Goal: Task Accomplishment & Management: Manage account settings

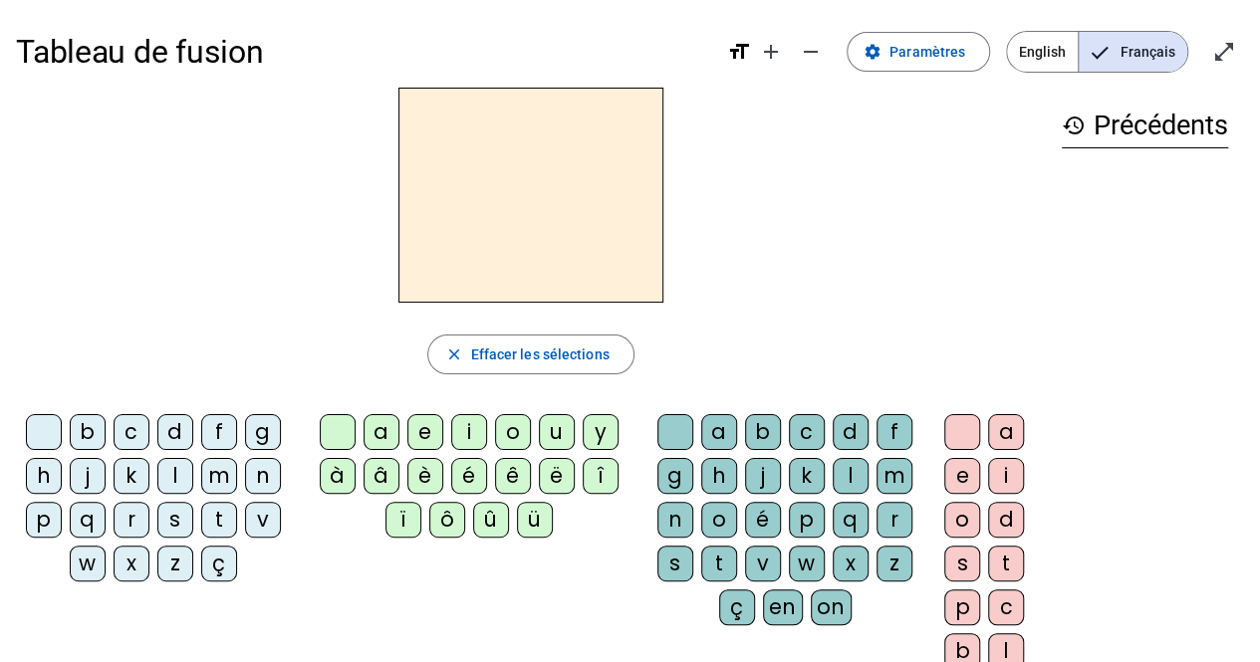
click at [251, 475] on div "n" at bounding box center [263, 476] width 36 height 36
click at [509, 429] on div "o" at bounding box center [513, 432] width 36 height 36
click at [764, 516] on div "é" at bounding box center [763, 520] width 36 height 36
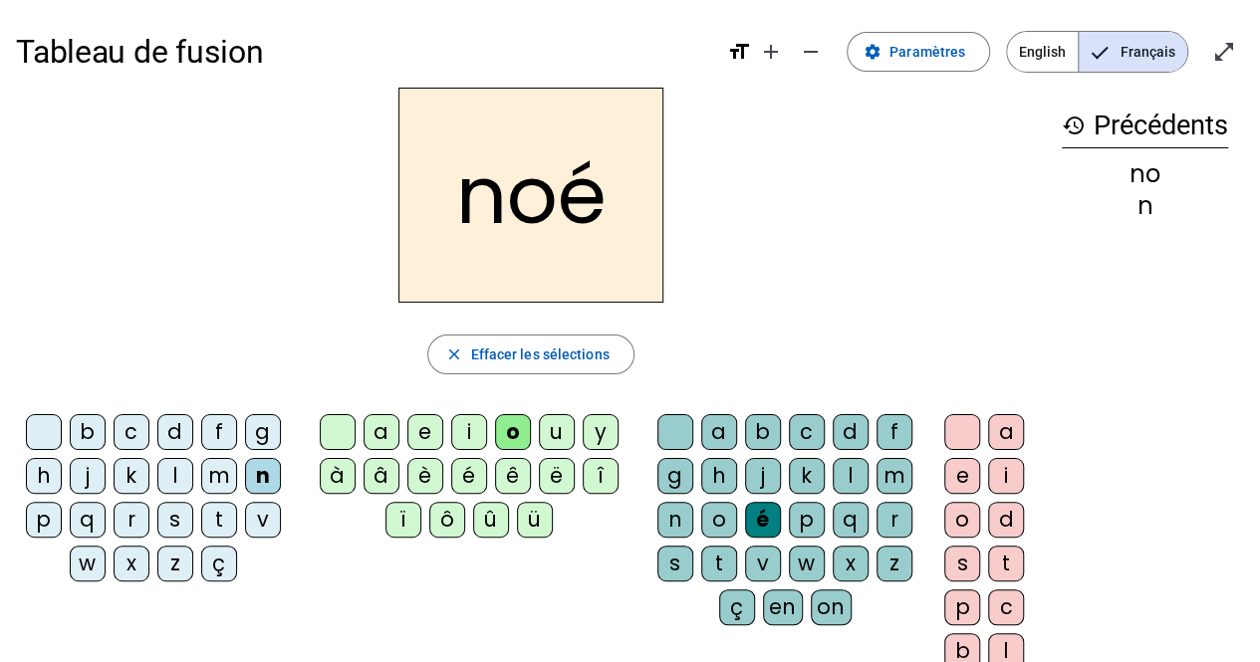
click at [716, 423] on div "a" at bounding box center [719, 432] width 36 height 36
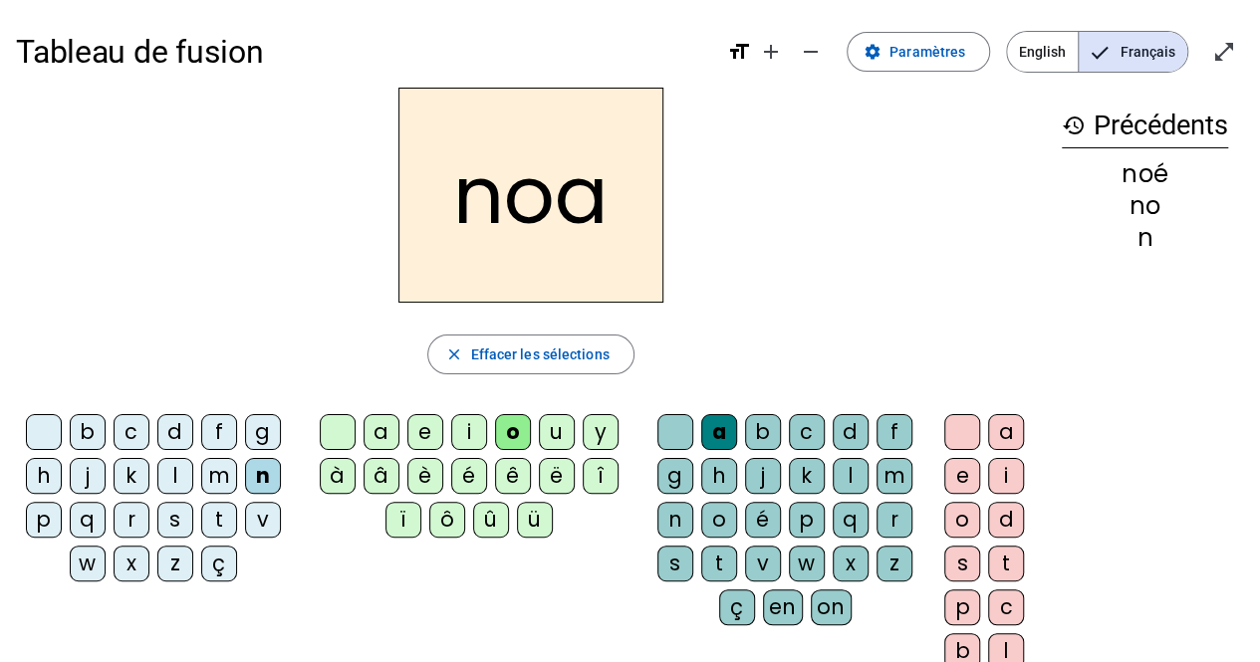
click at [91, 431] on div "b" at bounding box center [88, 432] width 36 height 36
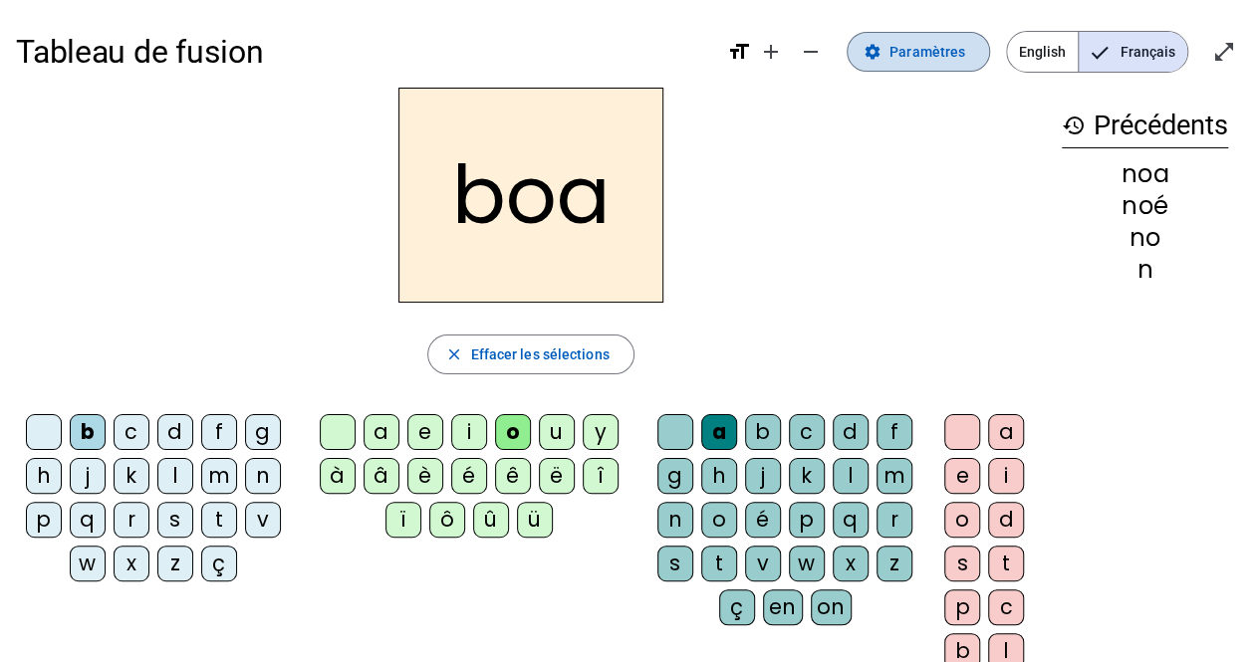
click at [928, 57] on span "Paramètres" at bounding box center [927, 52] width 76 height 24
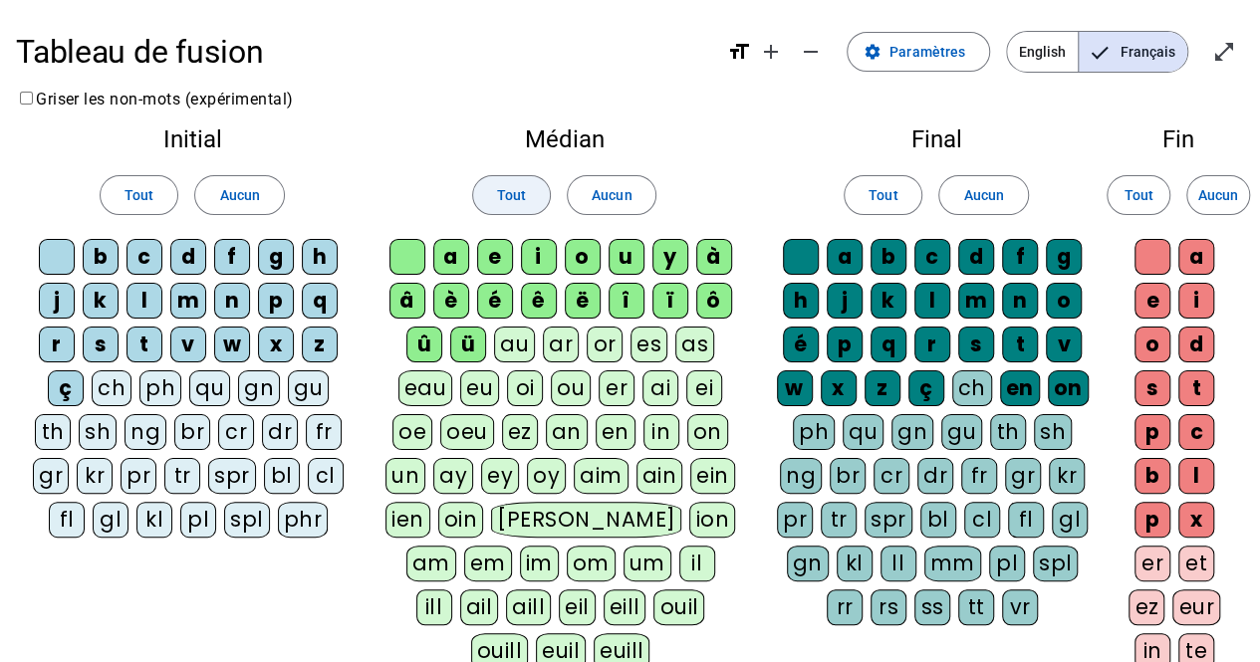
click at [498, 198] on span "Tout" at bounding box center [511, 195] width 29 height 24
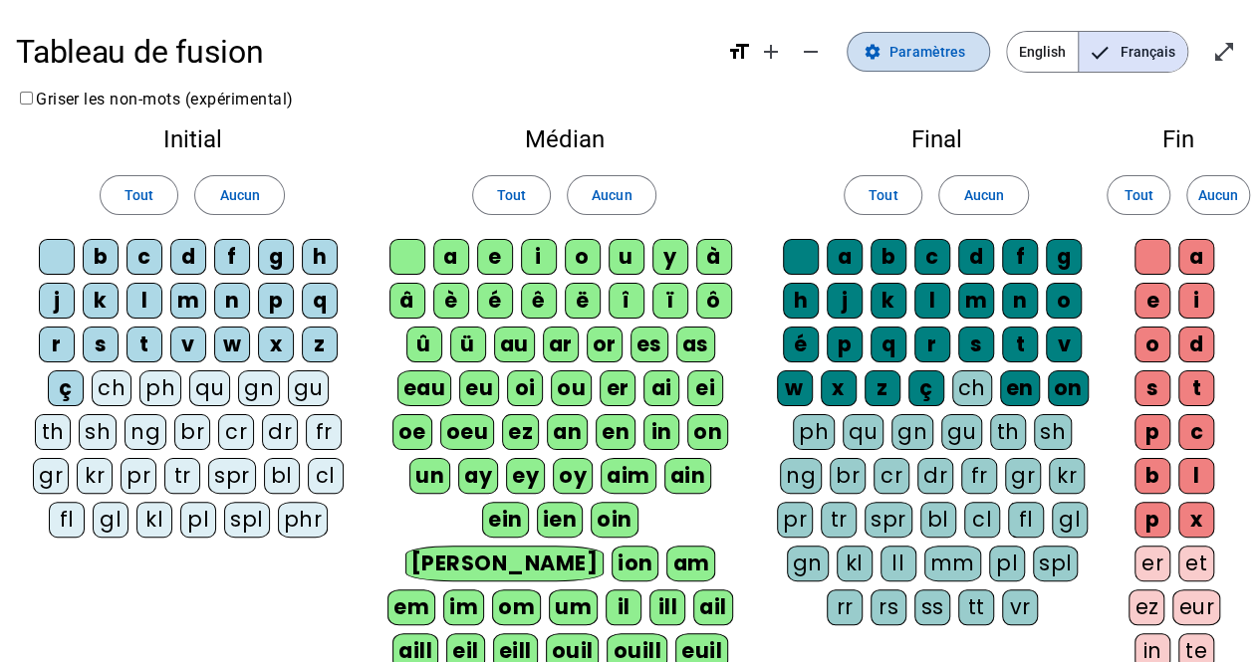
click at [940, 65] on span at bounding box center [918, 52] width 141 height 48
click at [965, 47] on span "Paramètres" at bounding box center [927, 52] width 76 height 24
click at [904, 53] on span "Paramètres" at bounding box center [927, 52] width 76 height 24
click at [1237, 45] on span "Entrer en plein écran" at bounding box center [1224, 52] width 48 height 48
click at [619, 196] on span "Aucun" at bounding box center [612, 195] width 40 height 24
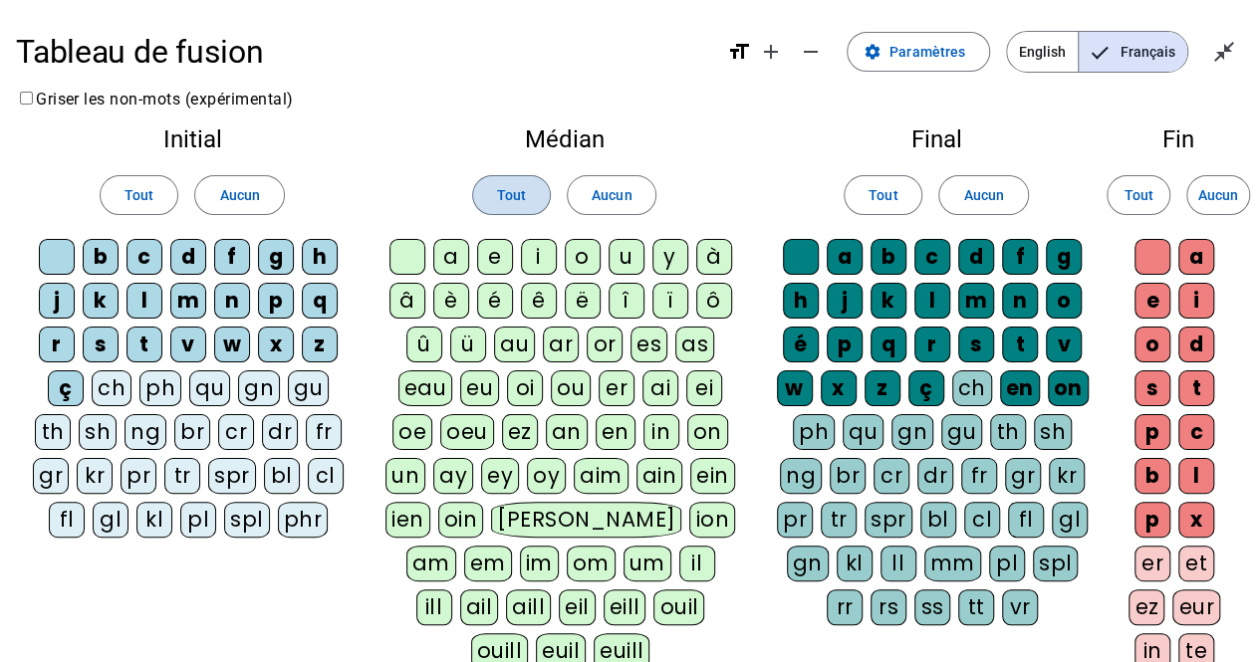
click at [500, 192] on span "Tout" at bounding box center [511, 195] width 29 height 24
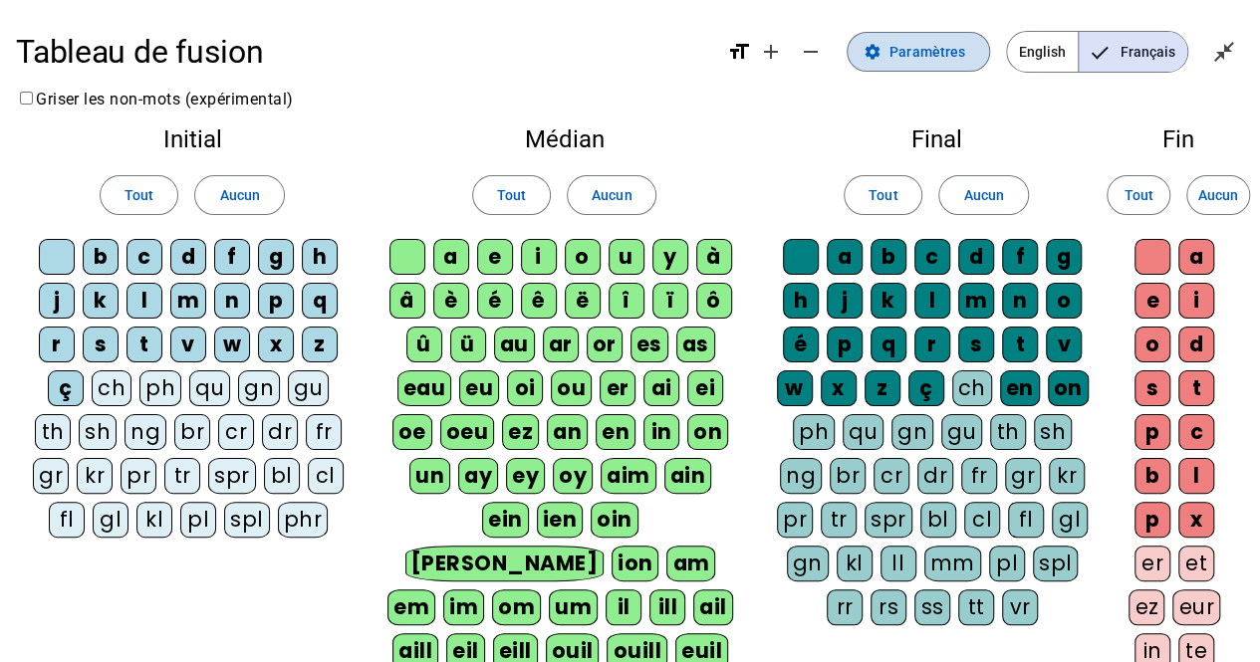
click at [937, 46] on span "Paramètres" at bounding box center [927, 52] width 76 height 24
click at [1055, 51] on span "English" at bounding box center [1042, 52] width 71 height 40
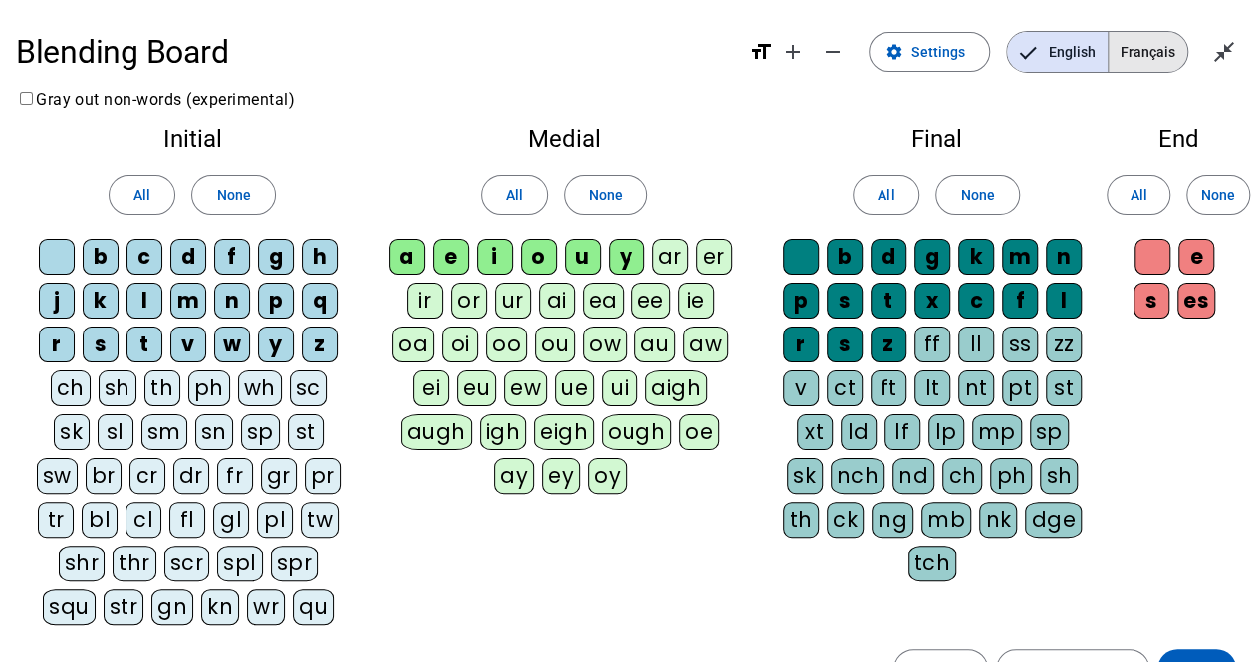
click at [1123, 47] on span "Français" at bounding box center [1147, 52] width 79 height 40
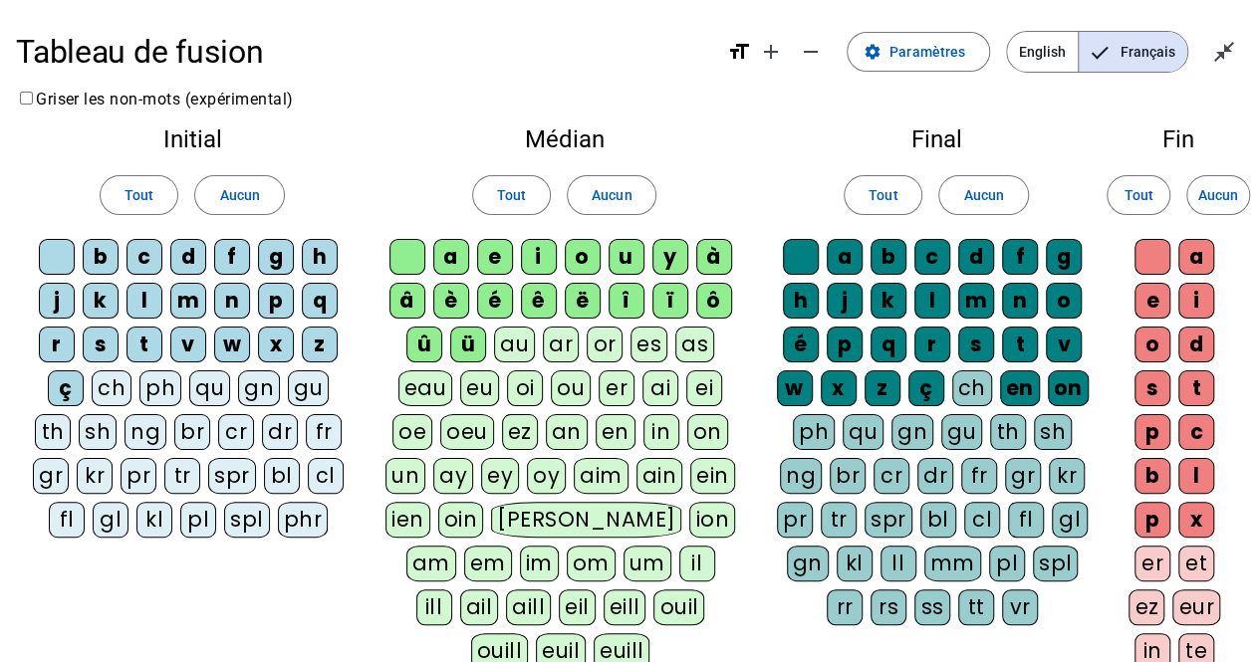
click at [166, 51] on h1 "Tableau de fusion" at bounding box center [363, 52] width 695 height 64
click at [930, 52] on span "Paramètres" at bounding box center [927, 52] width 76 height 24
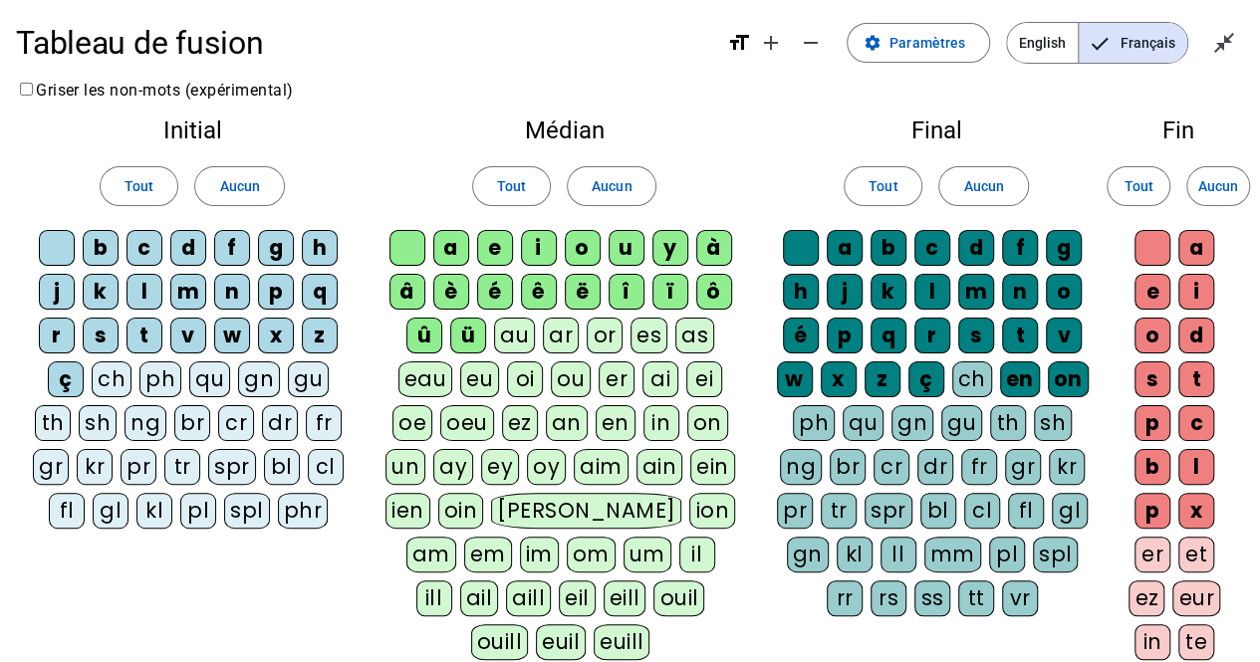
click at [490, 393] on div "eu" at bounding box center [479, 380] width 39 height 36
click at [514, 176] on span "Tout" at bounding box center [511, 186] width 29 height 24
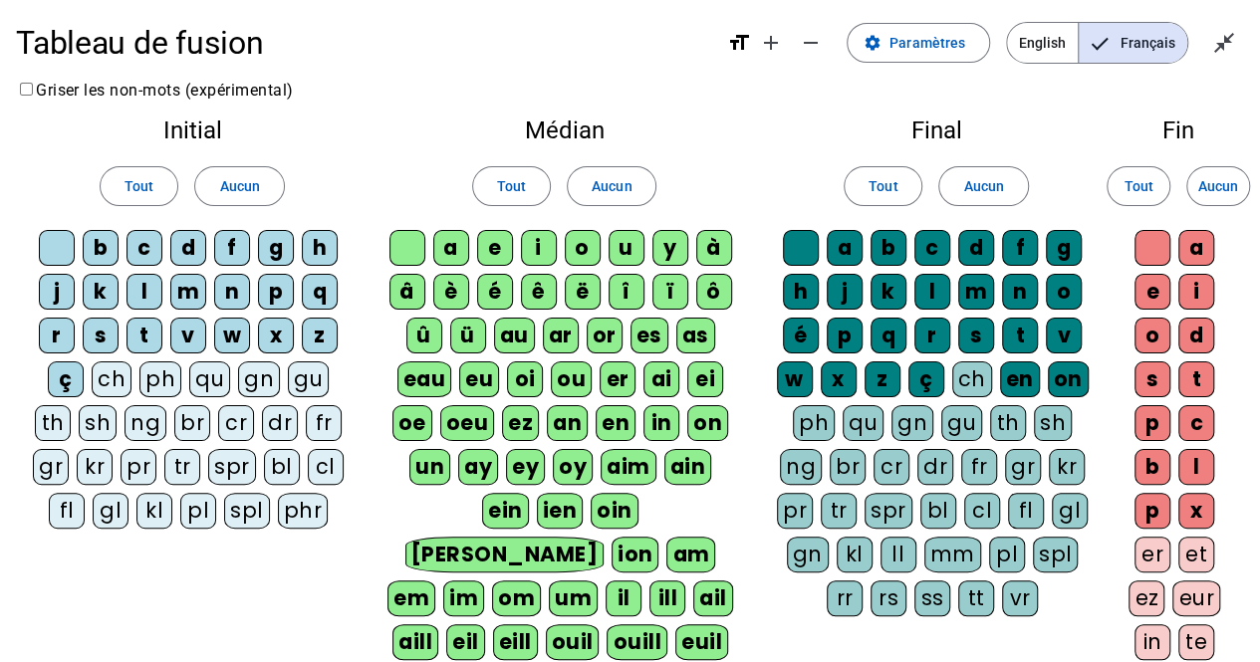
scroll to position [401, 0]
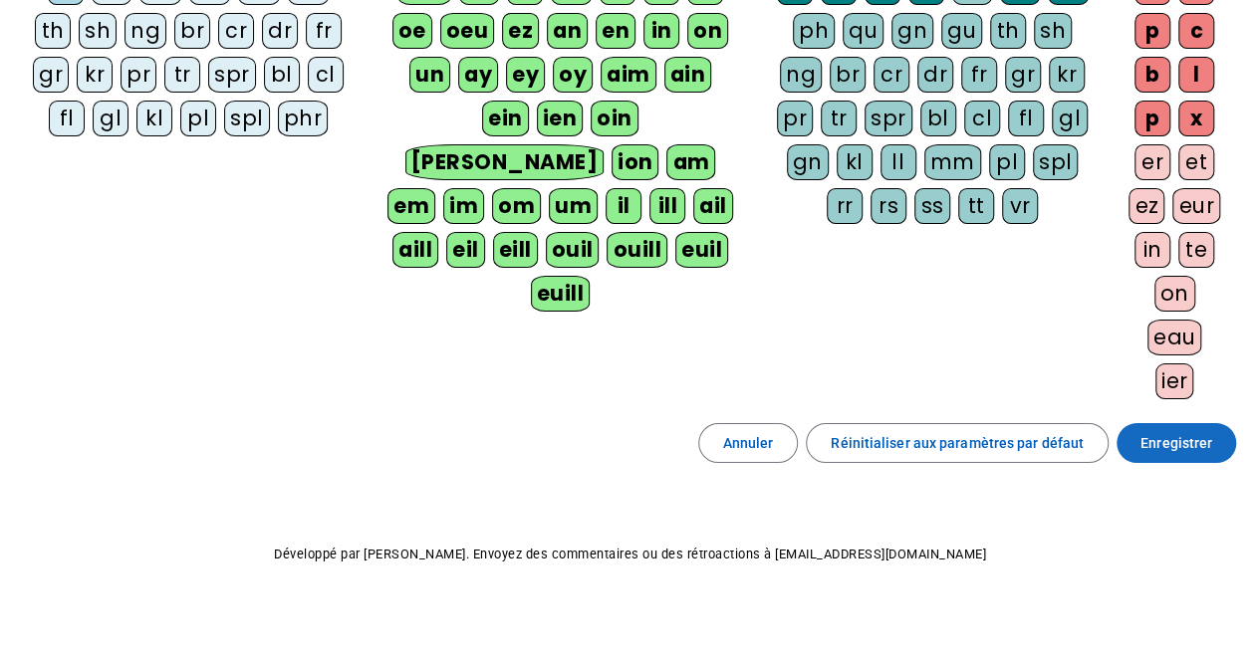
click at [1150, 443] on span "Enregistrer" at bounding box center [1176, 443] width 72 height 24
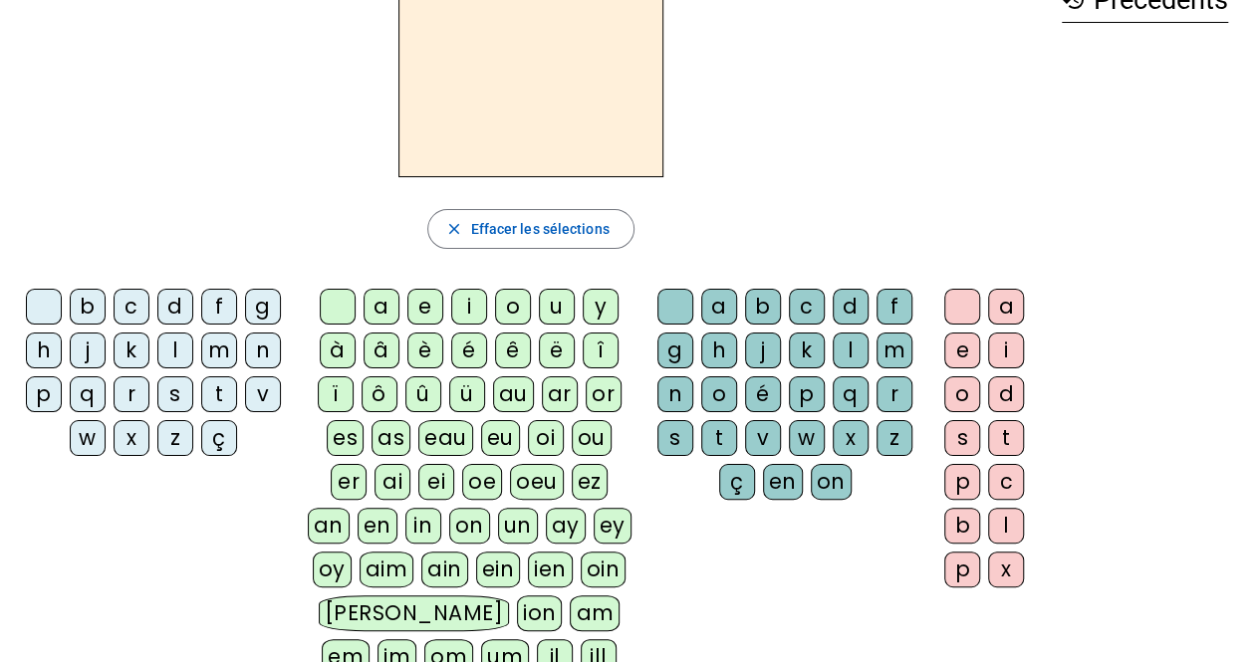
scroll to position [126, 0]
